Goal: Information Seeking & Learning: Learn about a topic

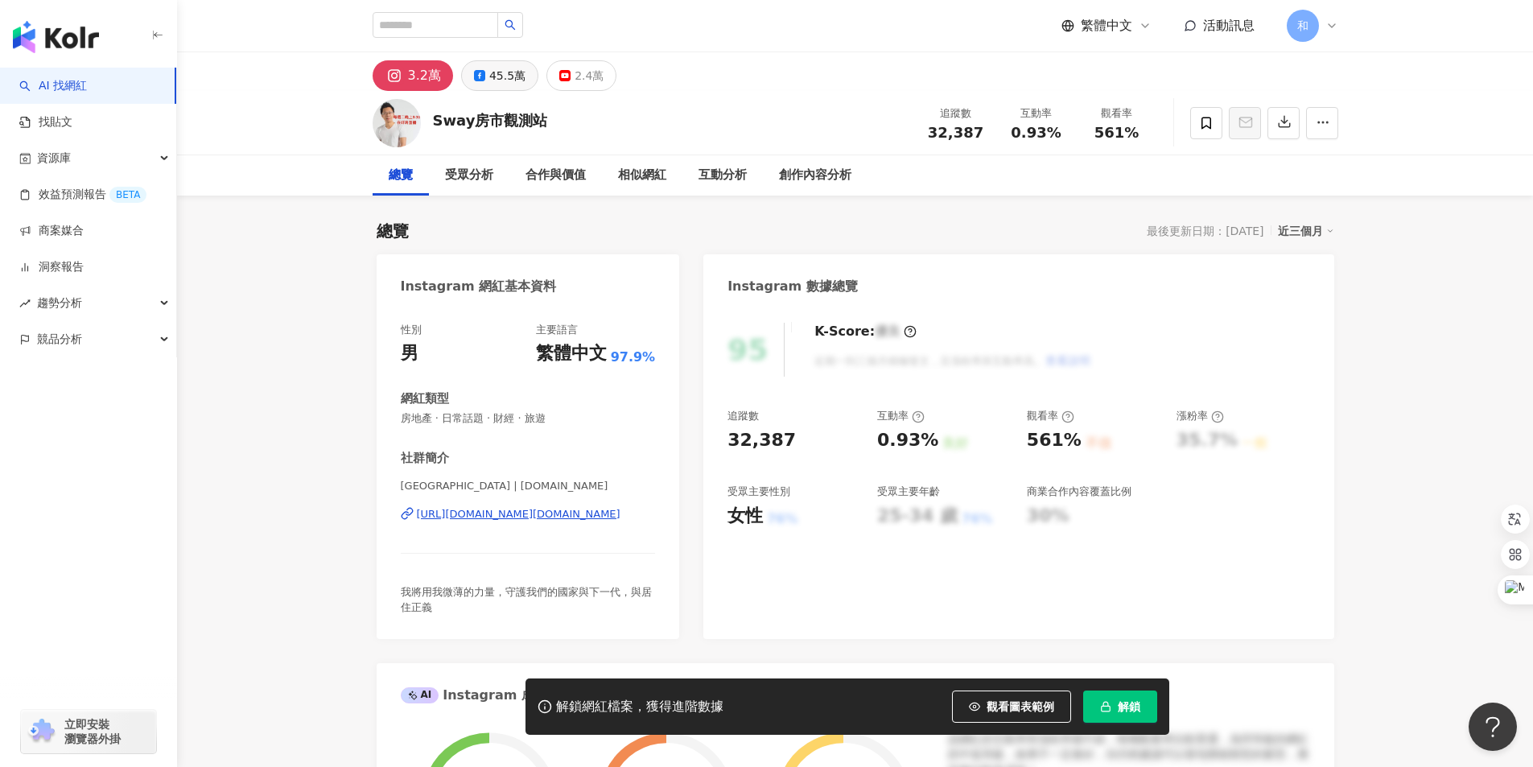
click at [495, 72] on div "45.5萬" at bounding box center [507, 75] width 36 height 23
click at [430, 27] on input "search" at bounding box center [436, 25] width 126 height 26
paste input "**********"
type input "**********"
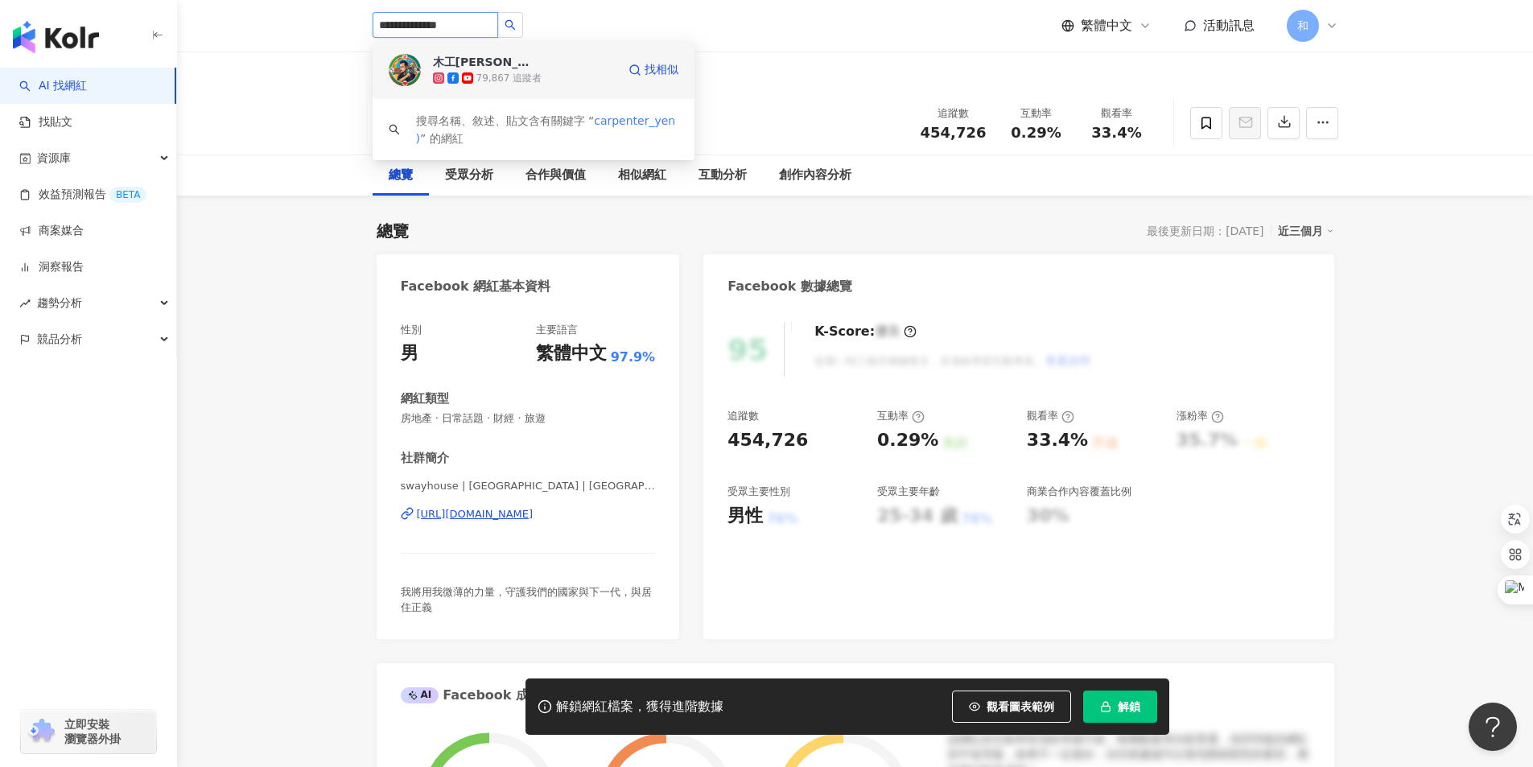
click at [525, 60] on span "木工[PERSON_NAME]" at bounding box center [485, 62] width 105 height 16
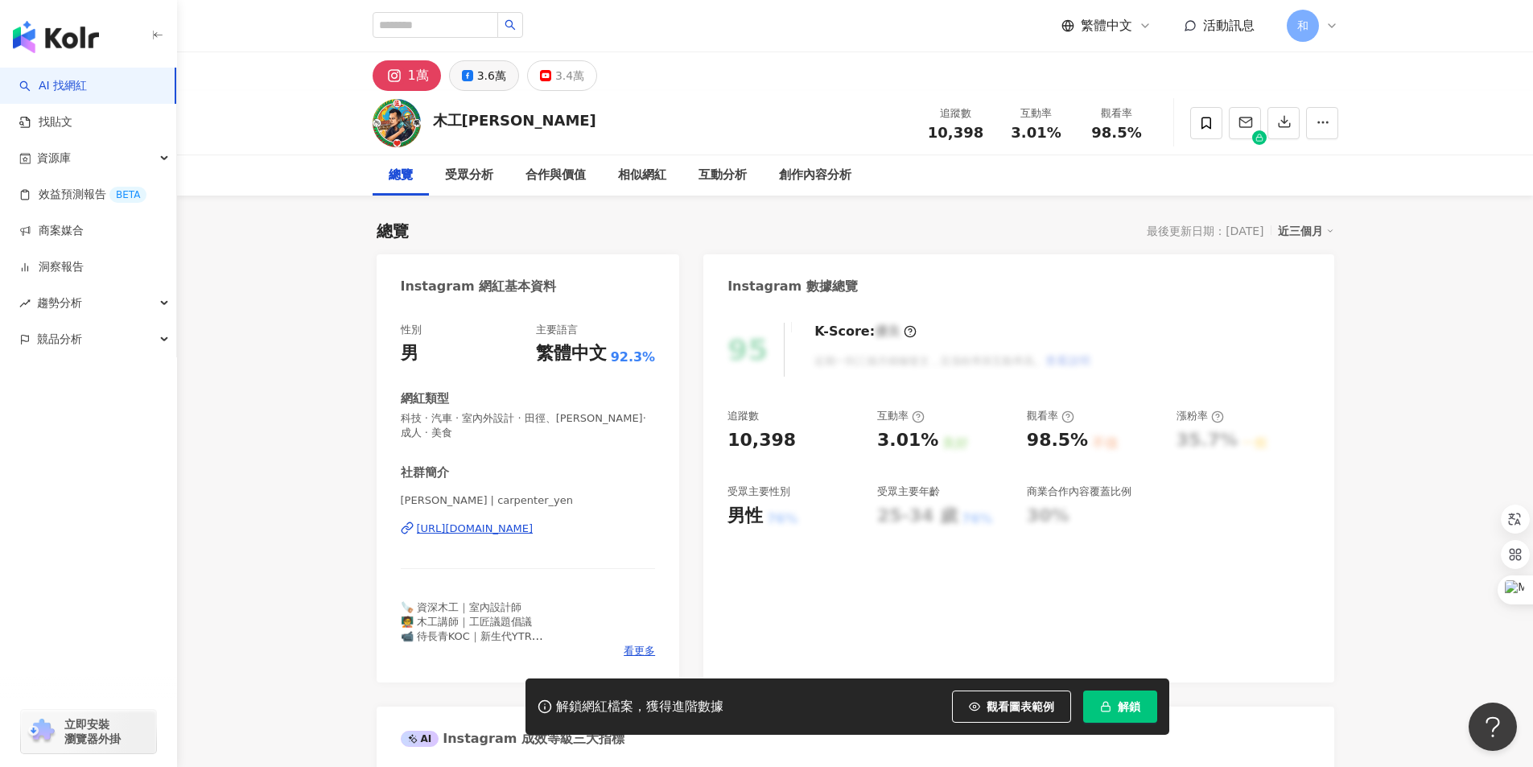
click at [486, 75] on div "3.6萬" at bounding box center [491, 75] width 29 height 23
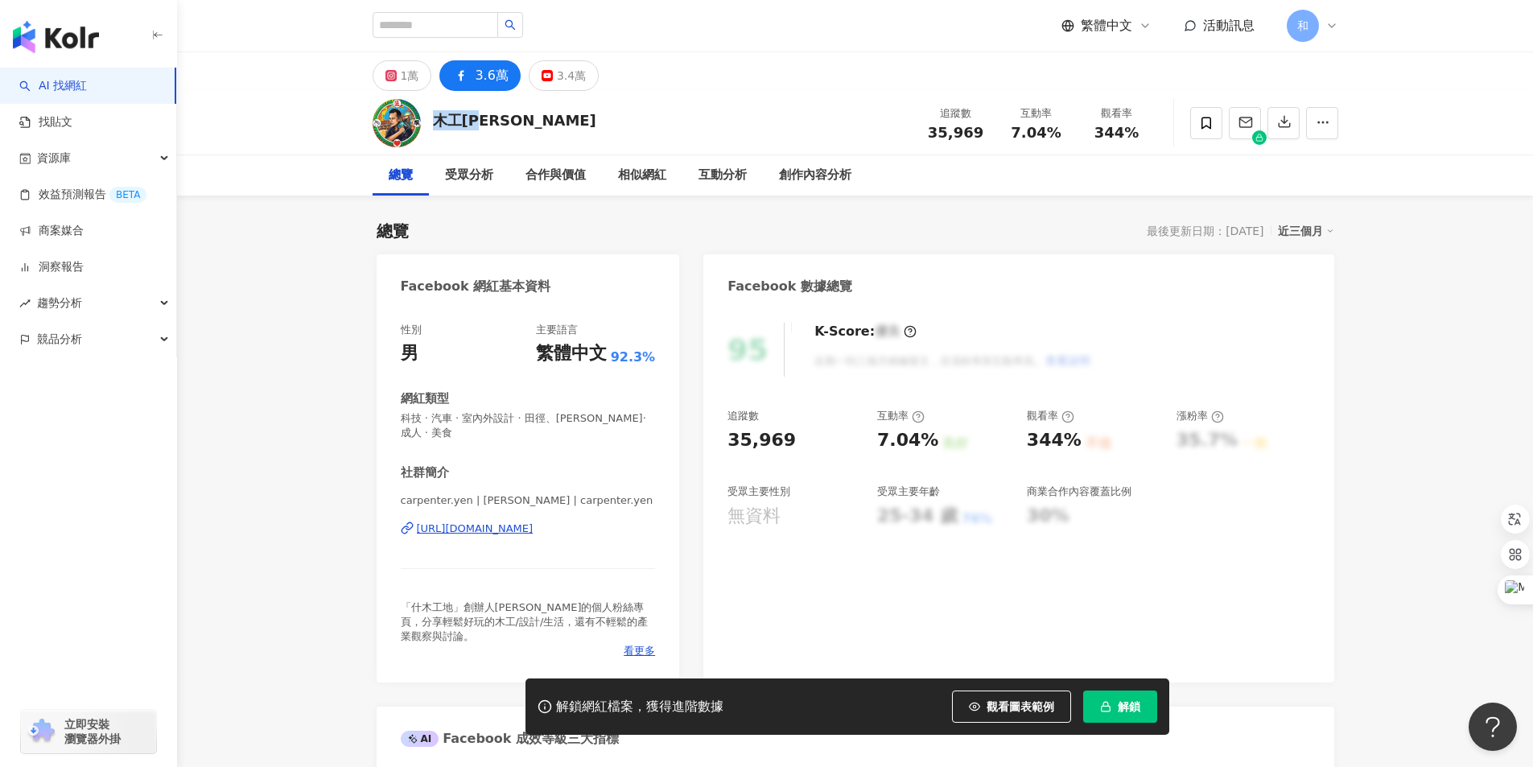
drag, startPoint x: 433, startPoint y: 116, endPoint x: 497, endPoint y: 122, distance: 64.6
click at [497, 122] on div "木工阿彥 追蹤數 35,969 互動率 7.04% 觀看率 344%" at bounding box center [855, 123] width 1030 height 64
drag, startPoint x: 881, startPoint y: 435, endPoint x: 930, endPoint y: 436, distance: 49.1
click at [930, 436] on div "7.04% 良好" at bounding box center [944, 440] width 134 height 25
drag, startPoint x: 1027, startPoint y: 439, endPoint x: 1074, endPoint y: 439, distance: 47.5
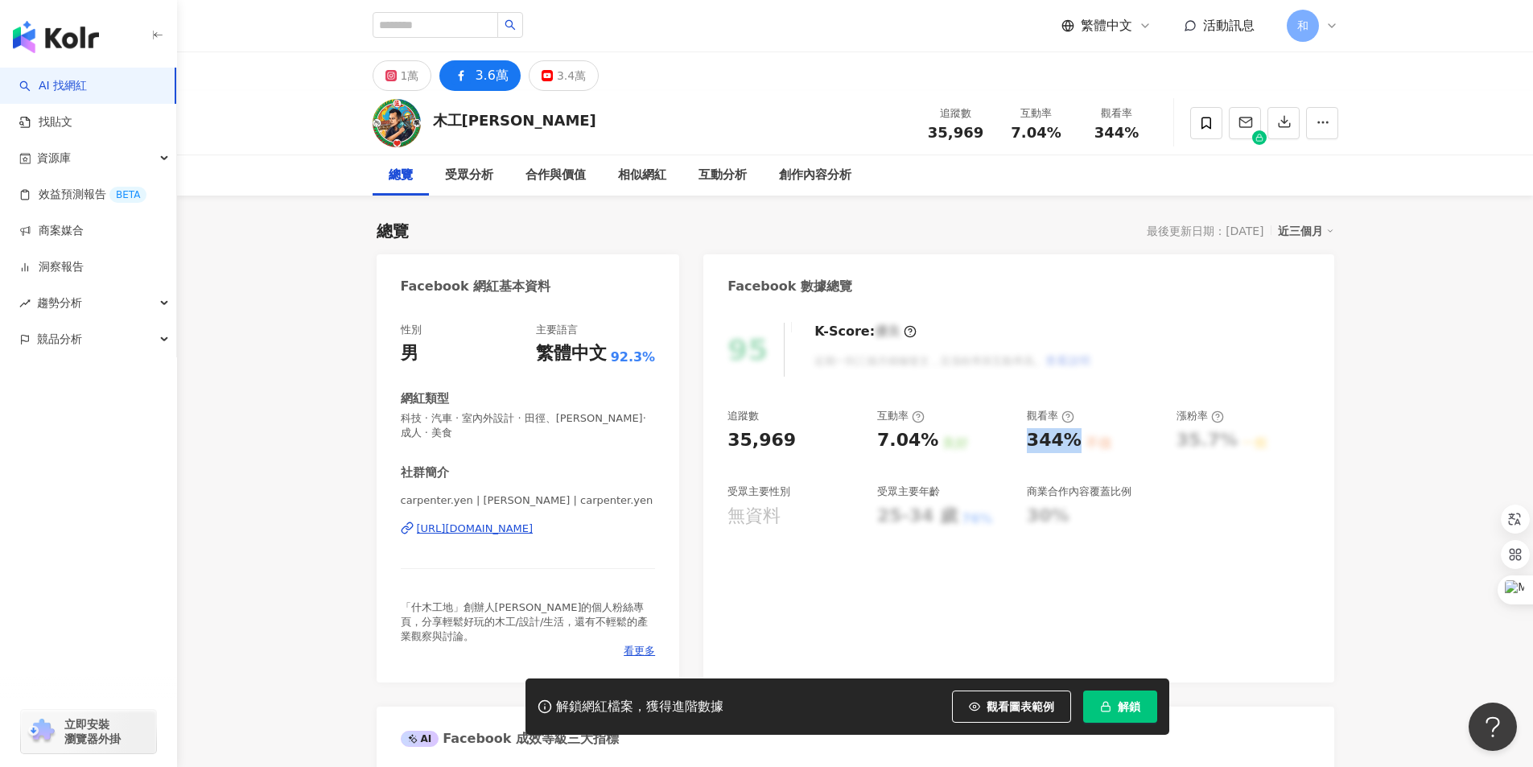
click at [1074, 439] on div "344% 不佳" at bounding box center [1094, 440] width 134 height 25
copy div "344%"
click at [1050, 436] on div "344%" at bounding box center [1054, 440] width 55 height 25
drag, startPoint x: 1031, startPoint y: 437, endPoint x: 1074, endPoint y: 439, distance: 42.7
click at [1074, 439] on div "344%" at bounding box center [1054, 440] width 55 height 25
